Goal: Find specific page/section: Find specific page/section

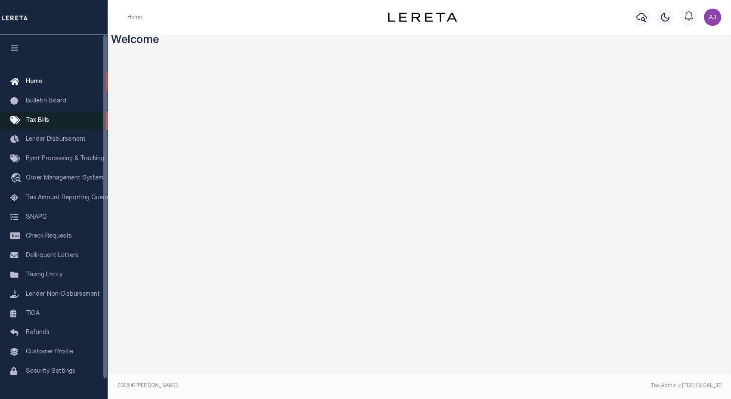
click at [38, 123] on span "Tax Bills" at bounding box center [37, 120] width 23 height 6
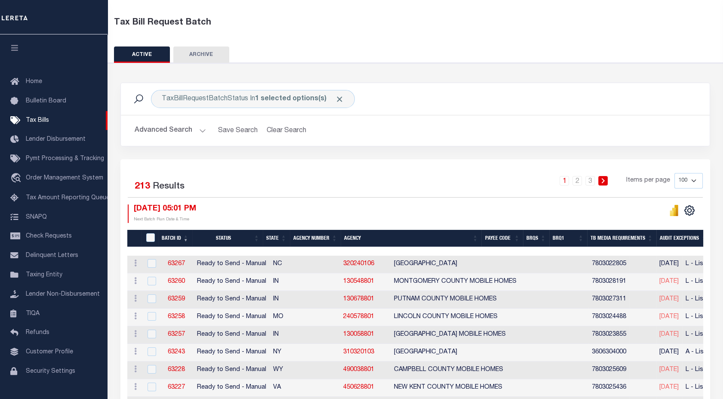
scroll to position [43, 0]
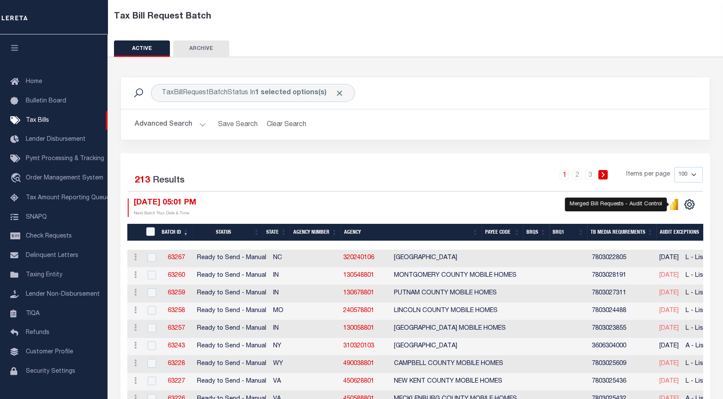
click at [676, 210] on icon "" at bounding box center [675, 205] width 4 height 8
